Goal: Transaction & Acquisition: Purchase product/service

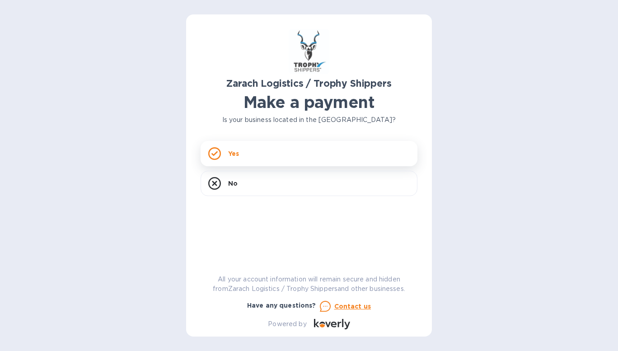
click at [280, 154] on div "Yes" at bounding box center [309, 153] width 217 height 25
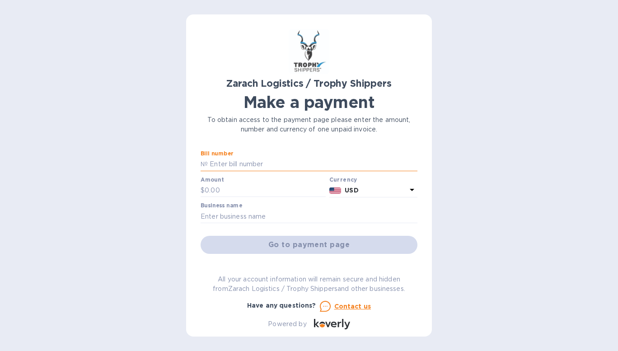
click at [252, 164] on input "text" at bounding box center [313, 165] width 210 height 14
paste input "B00169340"
type input "B00169340"
click at [231, 189] on input "text" at bounding box center [265, 191] width 121 height 14
type input "612.00"
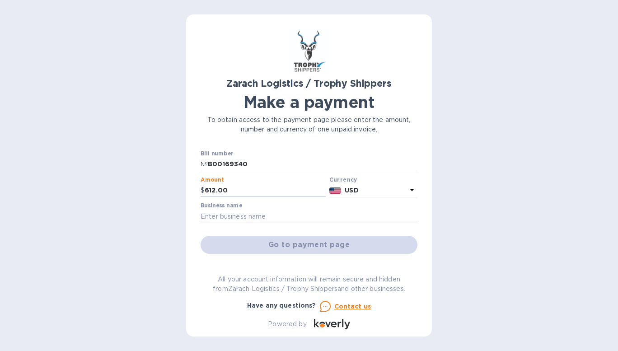
click at [221, 222] on input "text" at bounding box center [309, 217] width 217 height 14
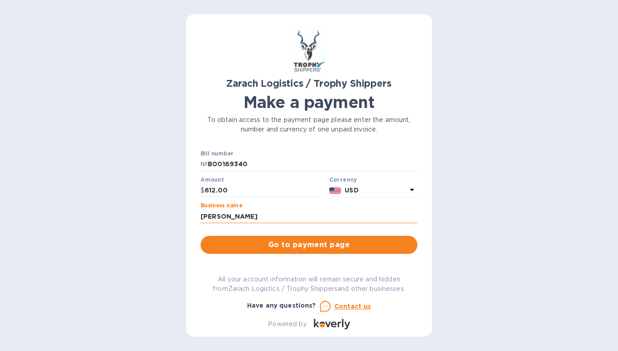
type input "[PERSON_NAME]"
click at [201, 236] on button "Go to payment page" at bounding box center [309, 245] width 217 height 18
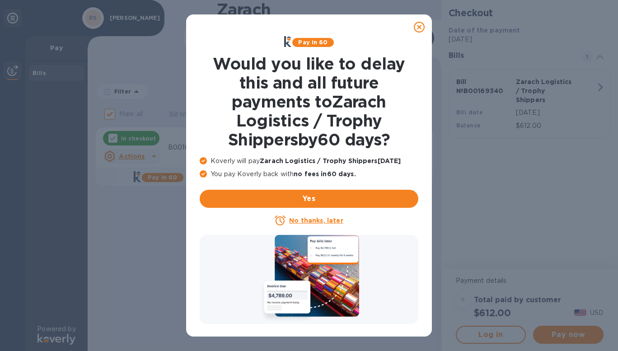
click at [422, 24] on icon at bounding box center [419, 27] width 11 height 11
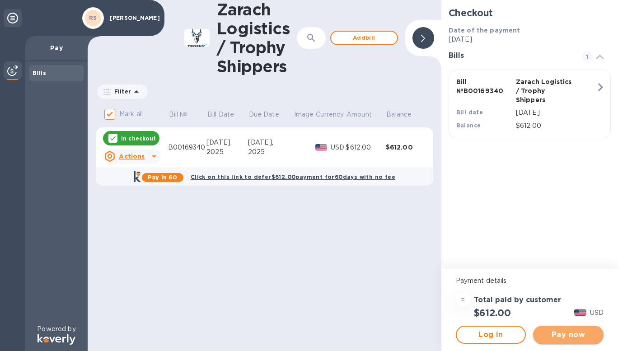
click at [560, 330] on span "Pay now" at bounding box center [569, 335] width 56 height 11
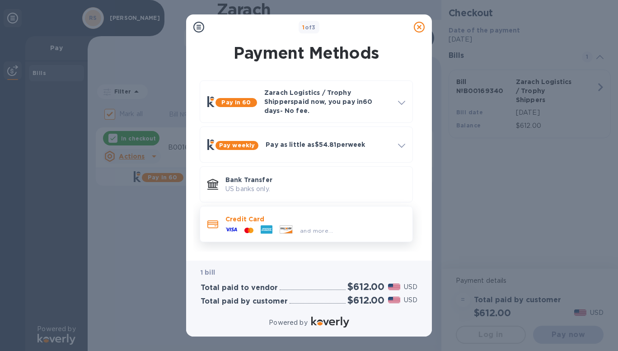
click at [317, 229] on div "and more..." at bounding box center [279, 231] width 115 height 14
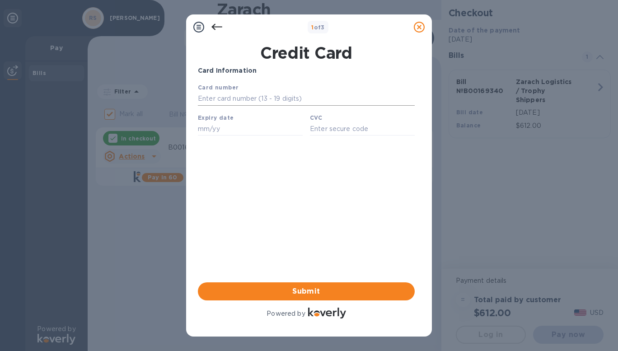
click at [264, 104] on input "text" at bounding box center [306, 99] width 217 height 14
type input "[CREDIT_CARD_NUMBER]"
type input "10/28"
type input "446"
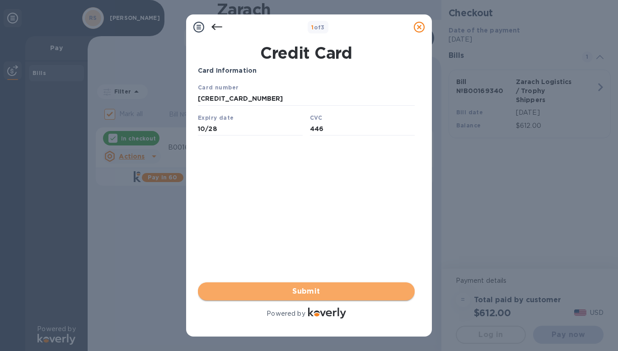
click at [280, 293] on span "Submit" at bounding box center [306, 291] width 203 height 11
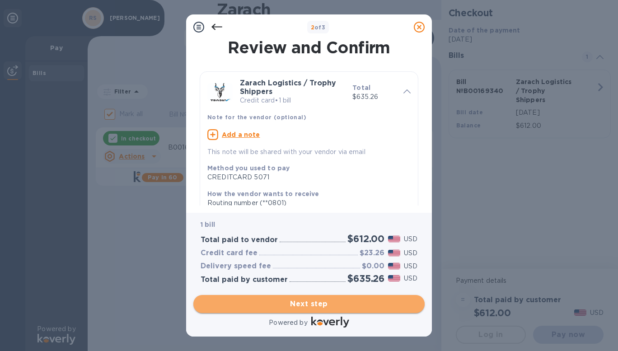
click at [299, 305] on span "Next step" at bounding box center [309, 304] width 217 height 11
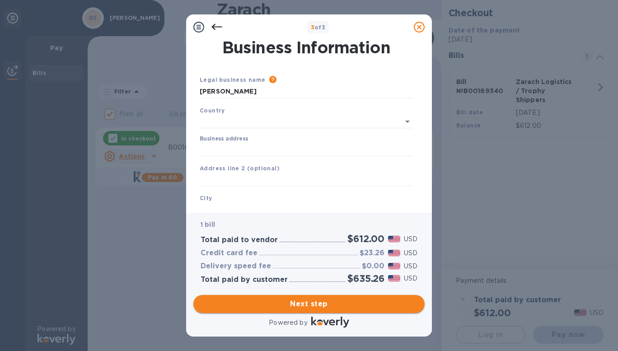
type input "[GEOGRAPHIC_DATA]"
click at [262, 141] on div "Business address" at bounding box center [306, 144] width 213 height 21
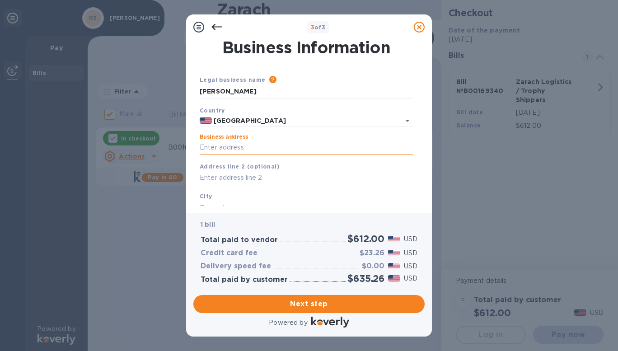
click at [250, 141] on input "Business address" at bounding box center [306, 148] width 213 height 14
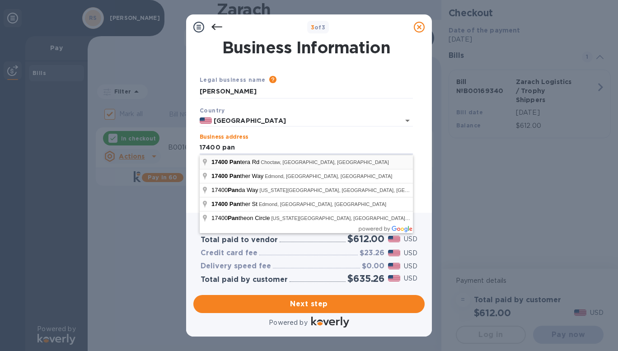
type input "[STREET_ADDRESS]"
type input "Choctaw"
type input "OK"
type input "73020"
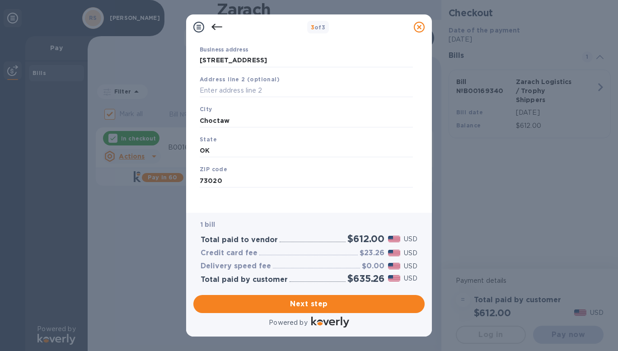
scroll to position [92, 0]
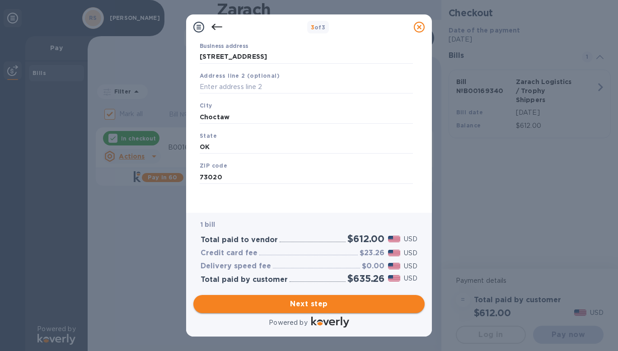
click at [269, 306] on span "Next step" at bounding box center [309, 304] width 217 height 11
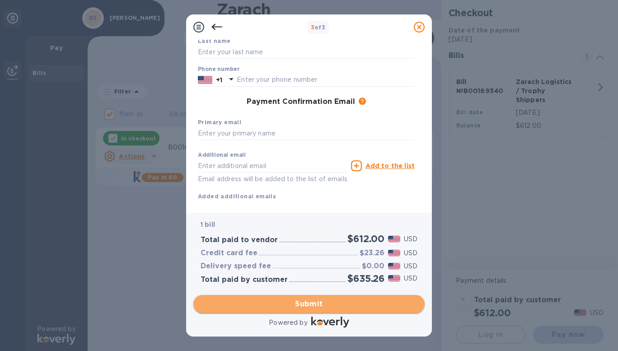
click at [318, 305] on span "Submit" at bounding box center [309, 304] width 217 height 11
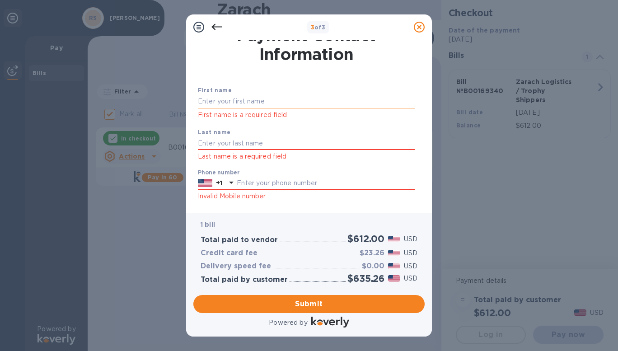
scroll to position [12, 0]
click at [238, 102] on input "text" at bounding box center [306, 102] width 217 height 14
type input "[PERSON_NAME]"
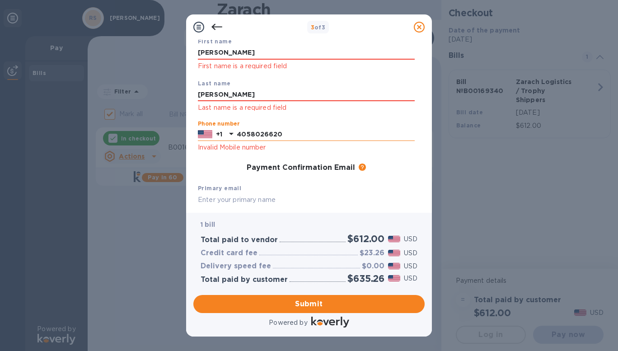
scroll to position [96, 0]
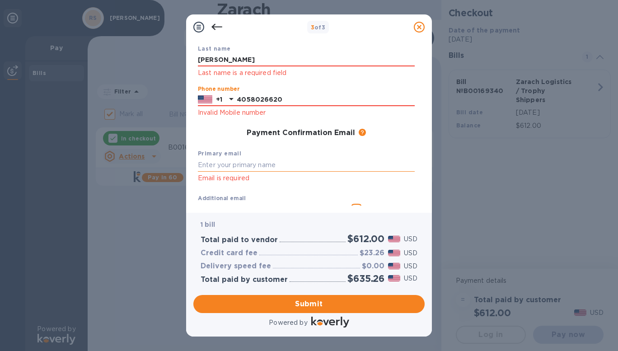
type input "4058026620"
click at [291, 166] on input "text" at bounding box center [306, 165] width 217 height 14
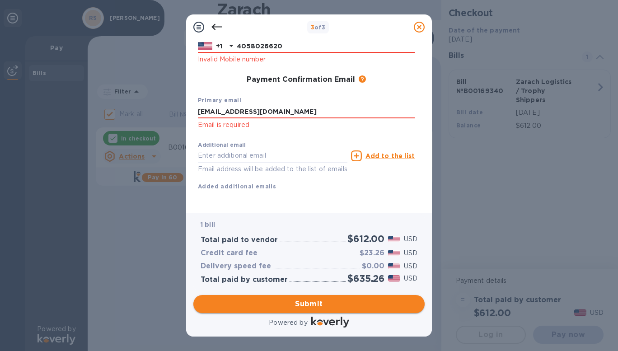
type input "[EMAIL_ADDRESS][DOMAIN_NAME]"
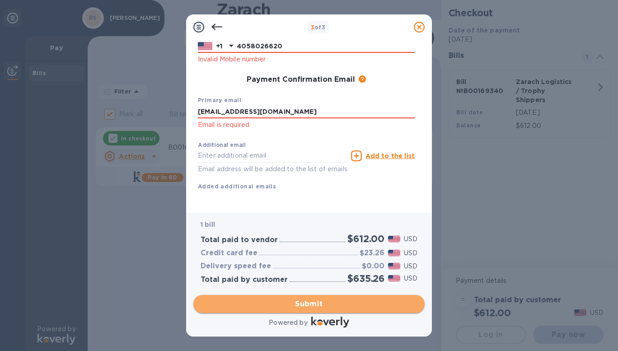
click at [293, 305] on span "Submit" at bounding box center [309, 304] width 217 height 11
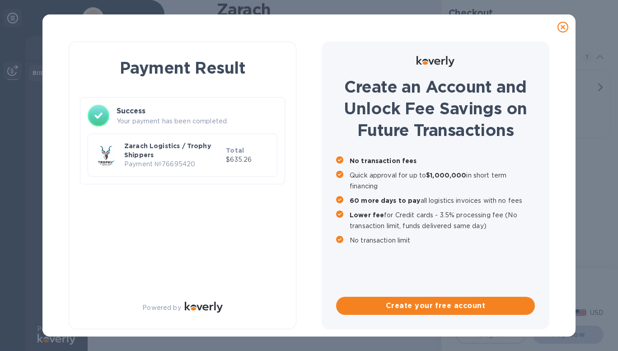
checkbox input "false"
